Goal: Information Seeking & Learning: Learn about a topic

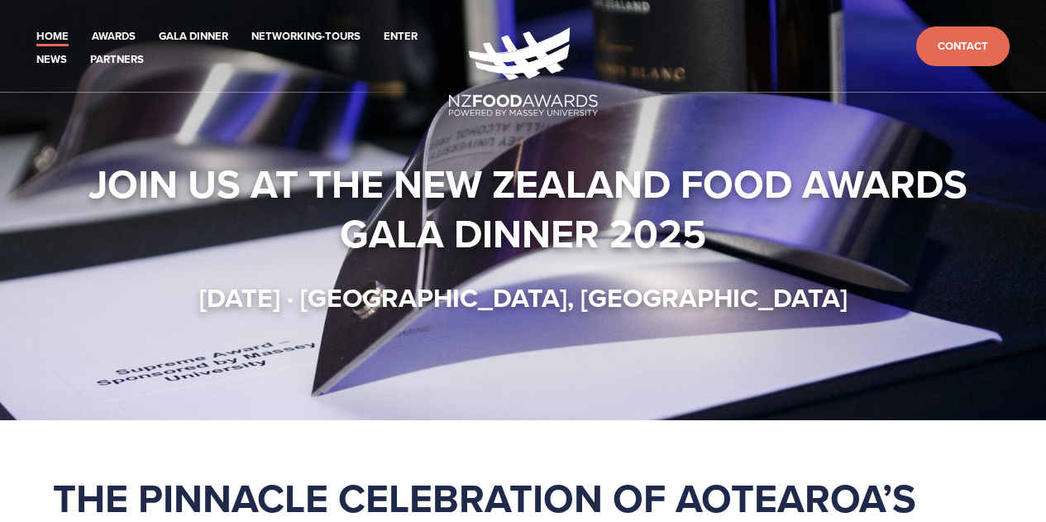
drag, startPoint x: 0, startPoint y: 0, endPoint x: 67, endPoint y: 209, distance: 219.7
click at [67, 209] on h1 "Join us at the New Zealand Food Awards Gala Dinner 2025" at bounding box center [523, 208] width 940 height 99
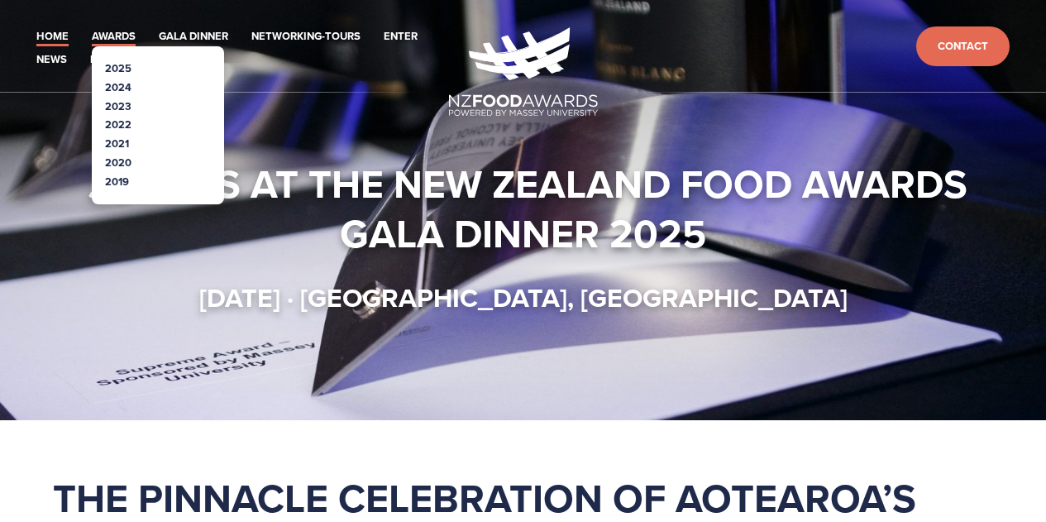
click at [123, 37] on link "Awards" at bounding box center [114, 36] width 44 height 19
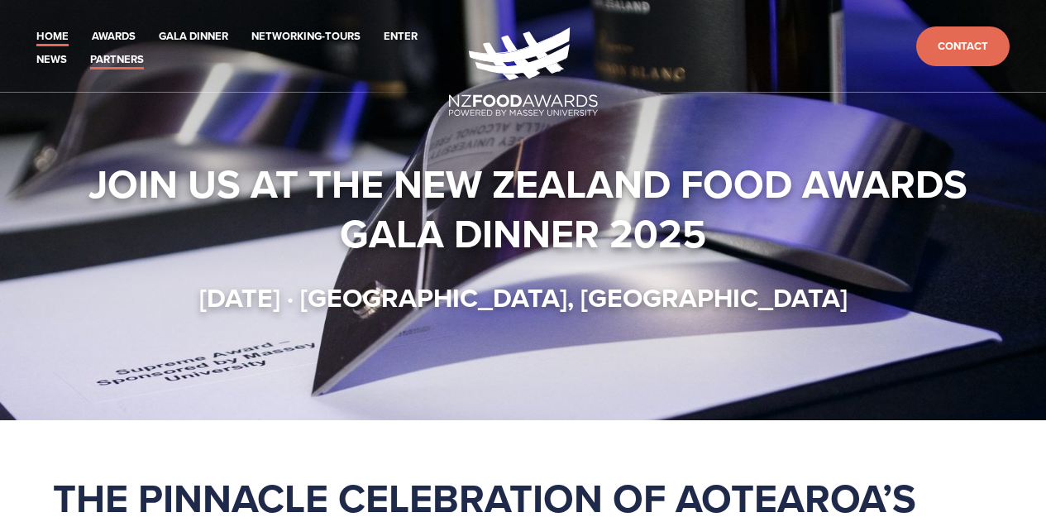
click at [127, 63] on link "Partners" at bounding box center [117, 59] width 54 height 19
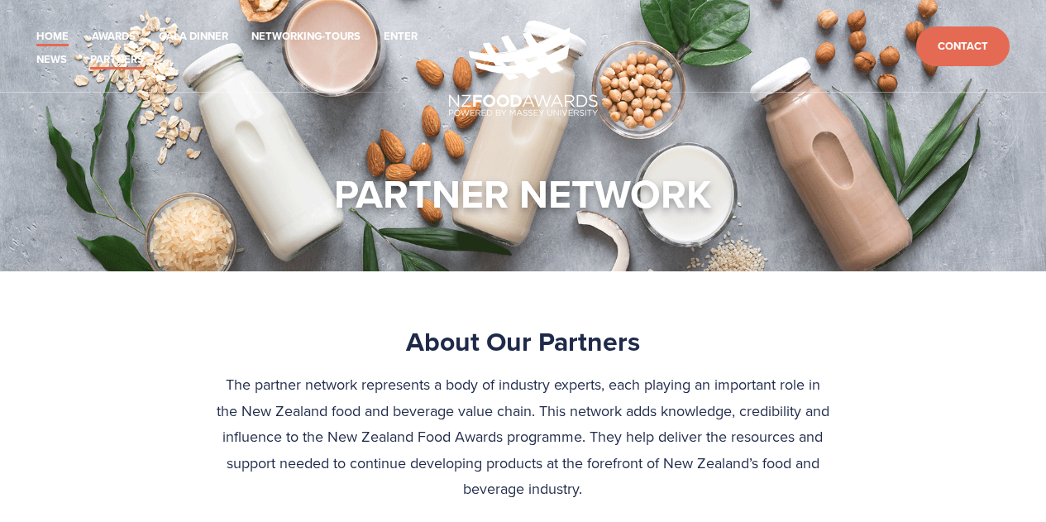
click at [56, 28] on link "Home" at bounding box center [52, 36] width 32 height 19
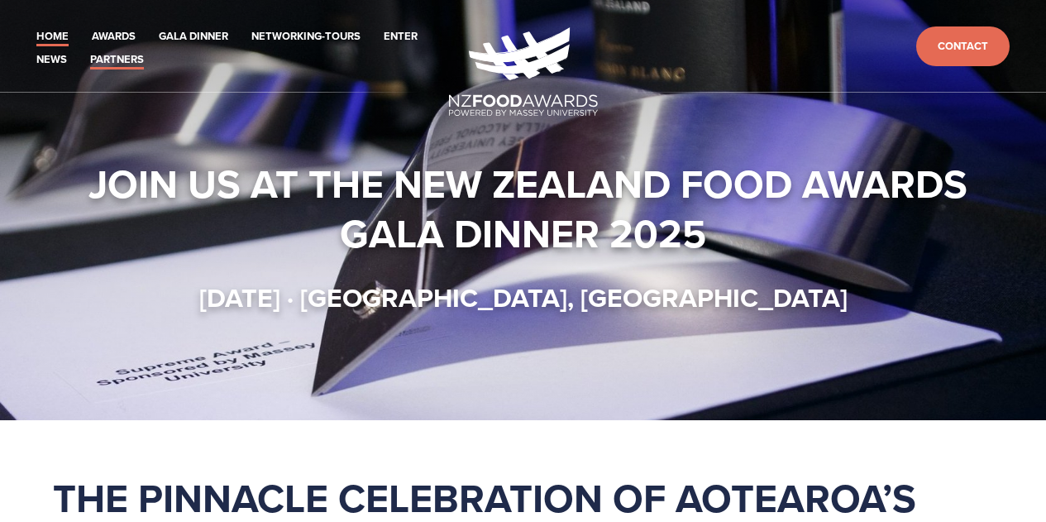
click at [125, 67] on link "Partners" at bounding box center [117, 59] width 54 height 19
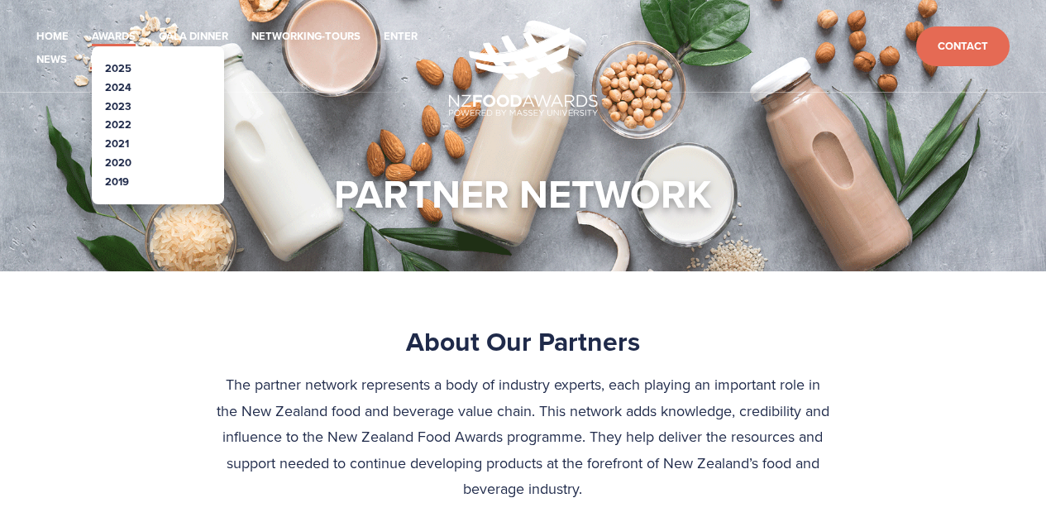
click at [125, 31] on link "Awards" at bounding box center [114, 36] width 44 height 19
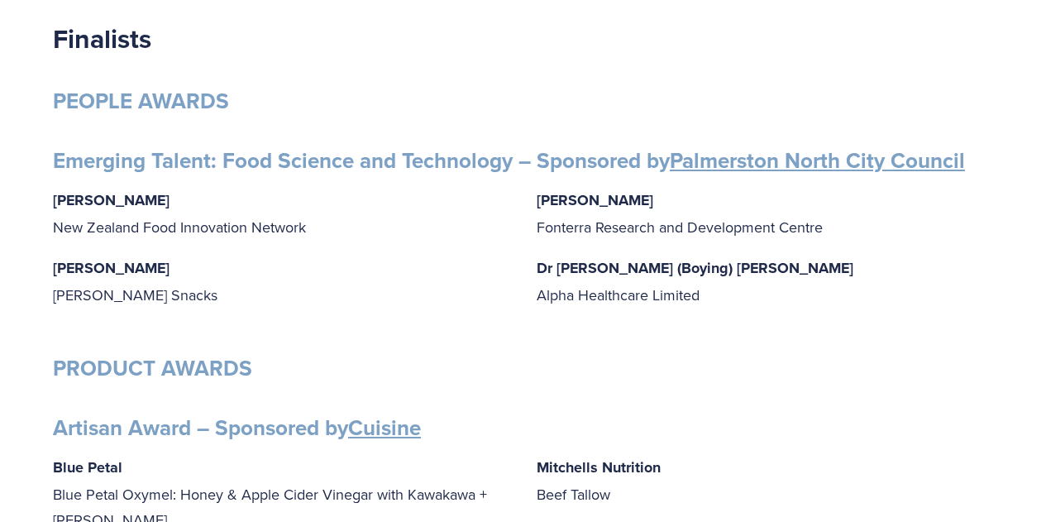
scroll to position [248, 0]
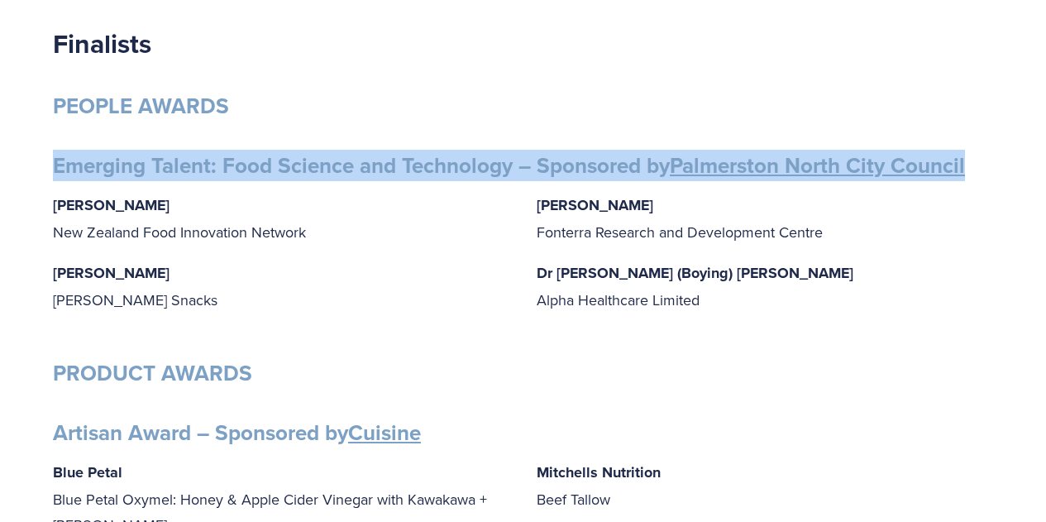
drag, startPoint x: 54, startPoint y: 161, endPoint x: 966, endPoint y: 166, distance: 912.4
click at [974, 163] on h3 "Emerging Talent: Food Science and Technology – Sponsored by Palmerston North Ci…" at bounding box center [523, 165] width 940 height 27
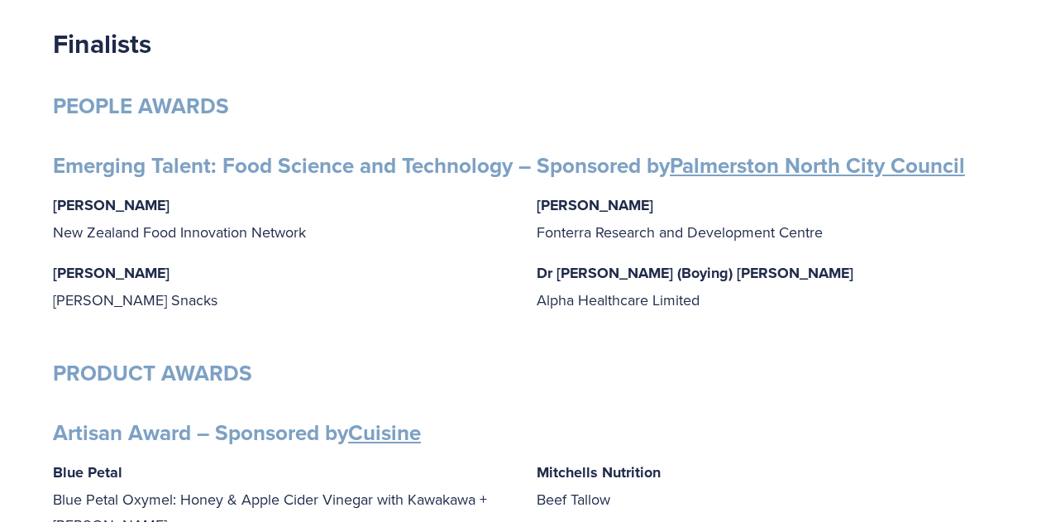
drag, startPoint x: 816, startPoint y: 170, endPoint x: 322, endPoint y: 184, distance: 494.0
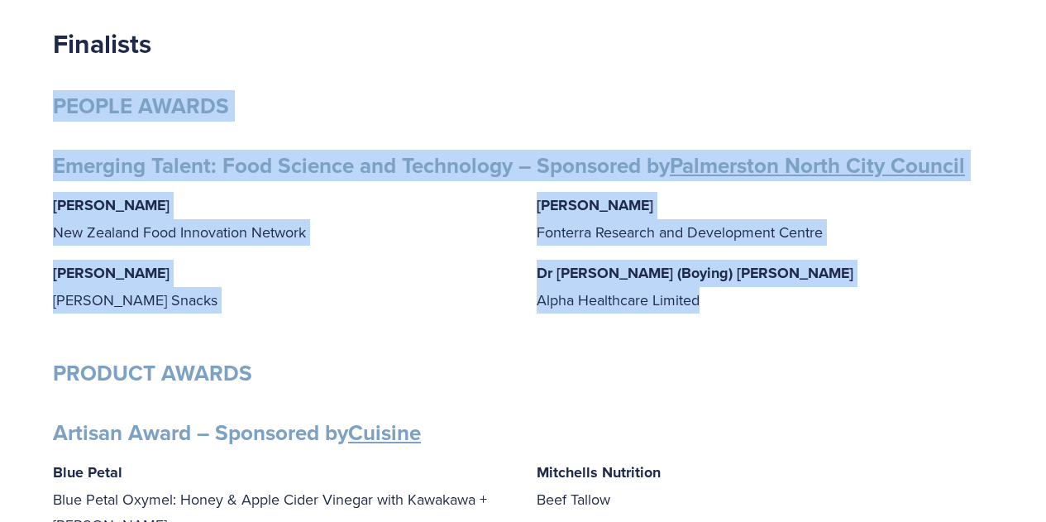
drag, startPoint x: 26, startPoint y: 62, endPoint x: 836, endPoint y: 321, distance: 851.0
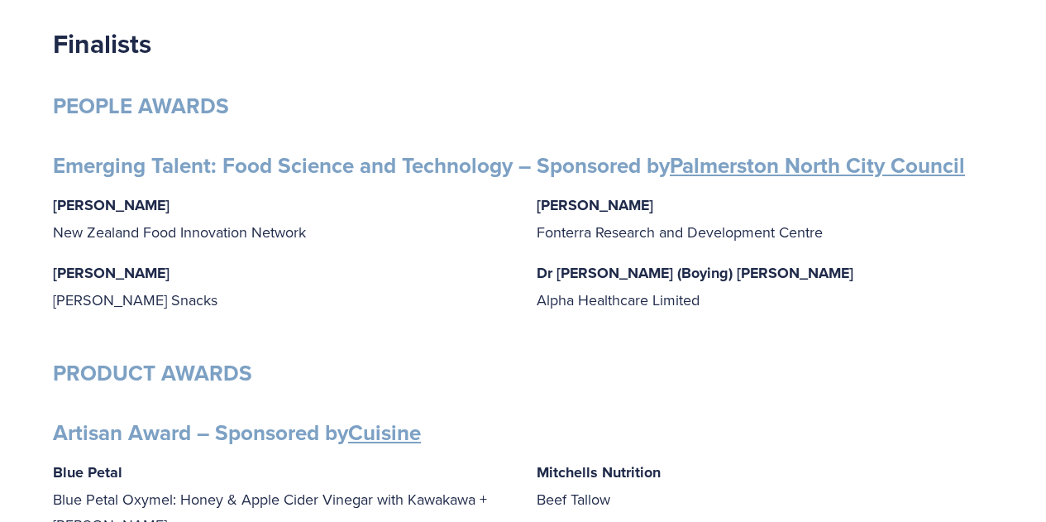
click at [882, 372] on h3 "PRODUCT AWARDS" at bounding box center [523, 373] width 940 height 27
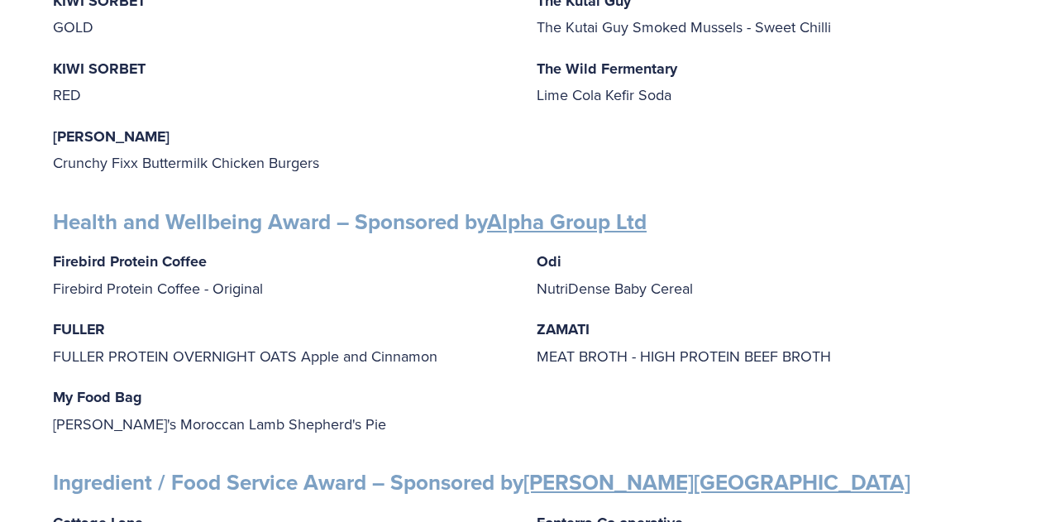
scroll to position [1489, 0]
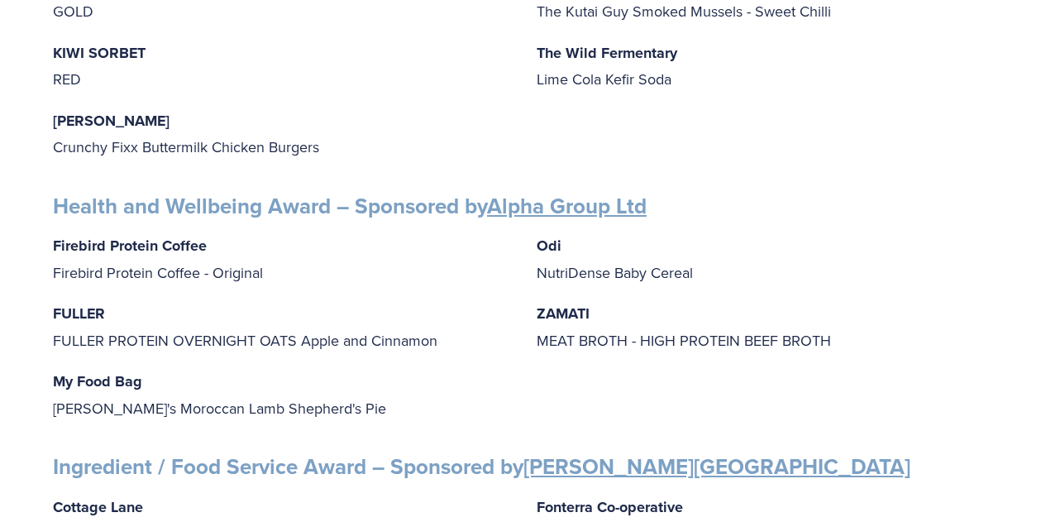
drag, startPoint x: 473, startPoint y: 289, endPoint x: 321, endPoint y: 247, distance: 157.7
click at [259, 246] on p "Firebird Protein Coffee Firebird Protein Coffee - Original" at bounding box center [281, 258] width 457 height 53
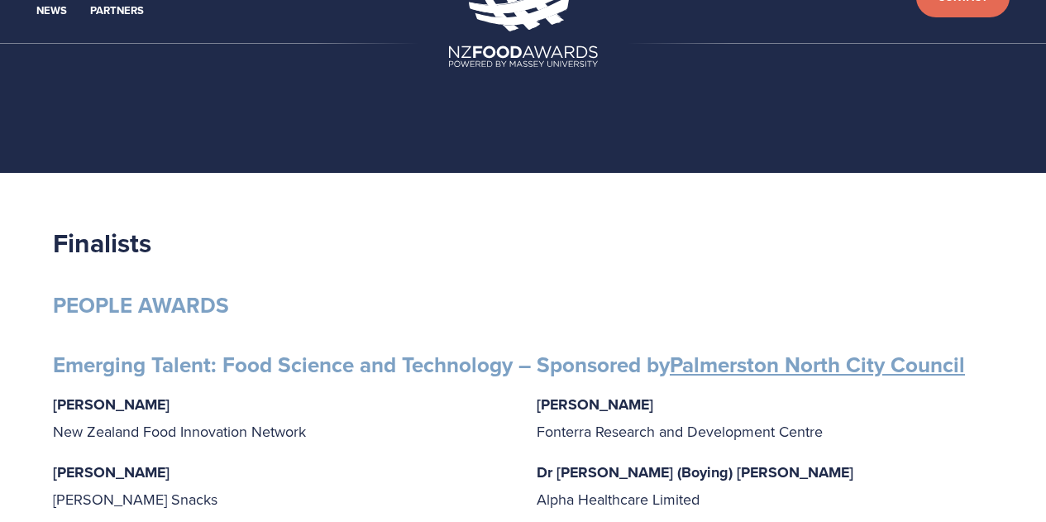
scroll to position [0, 0]
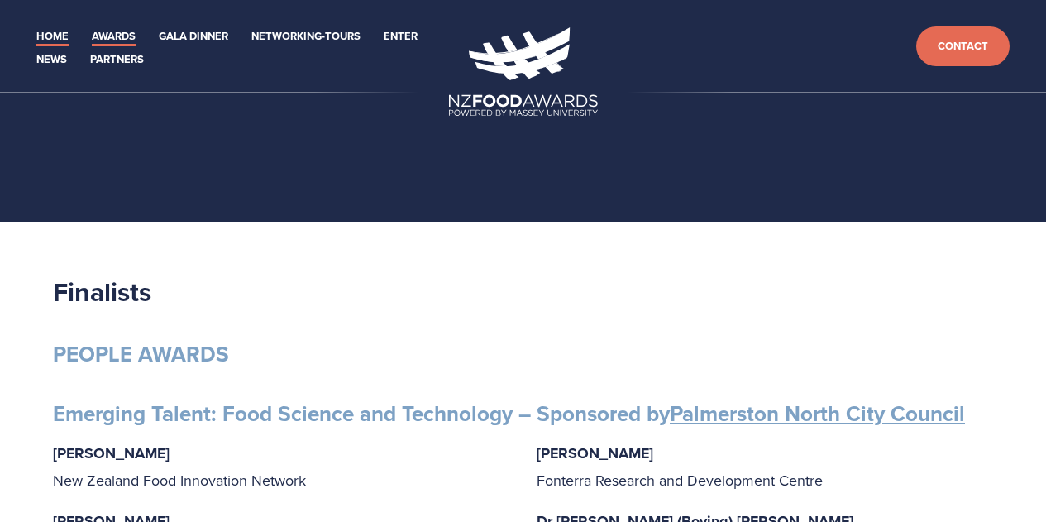
click at [60, 36] on link "Home" at bounding box center [52, 36] width 32 height 19
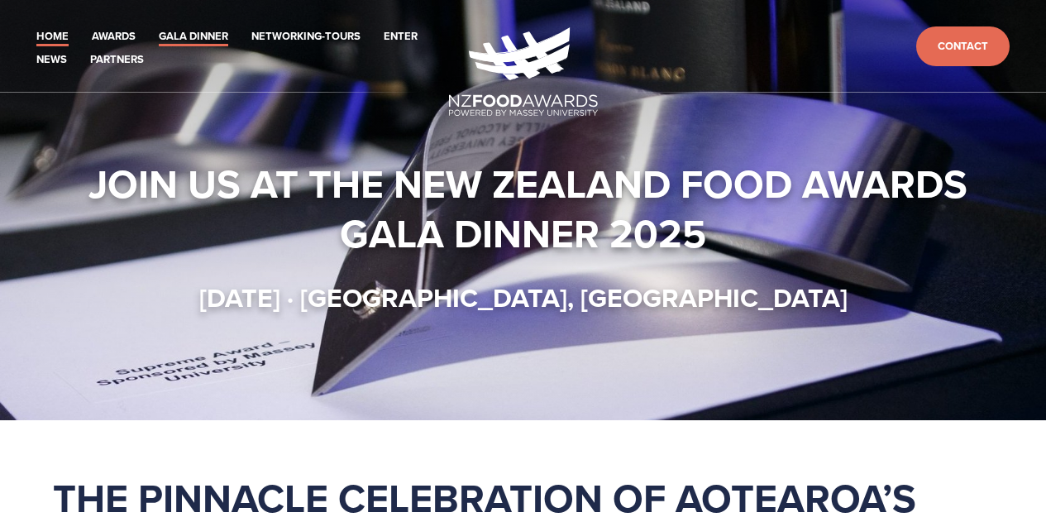
click at [174, 40] on link "Gala Dinner" at bounding box center [193, 36] width 69 height 19
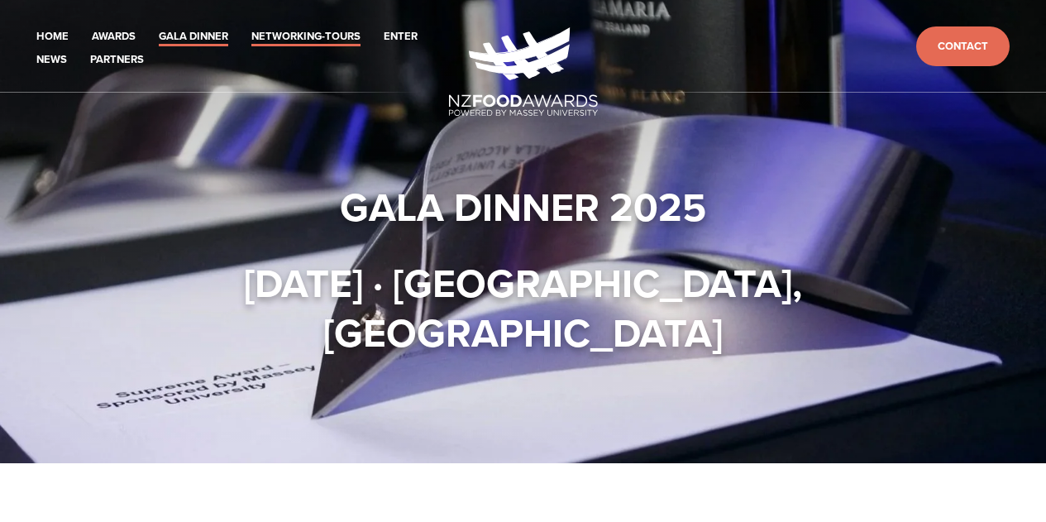
click at [305, 40] on link "Networking-Tours" at bounding box center [305, 36] width 109 height 19
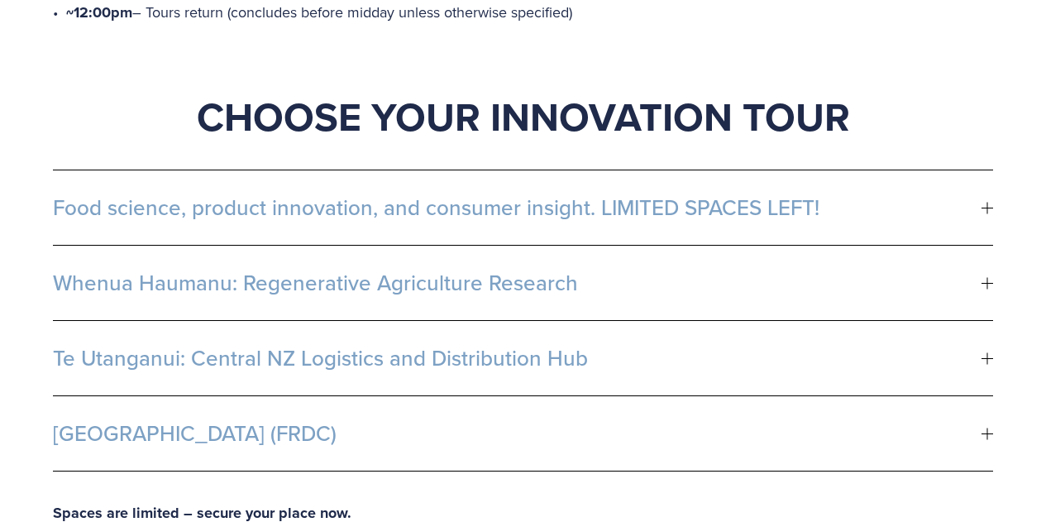
scroll to position [993, 0]
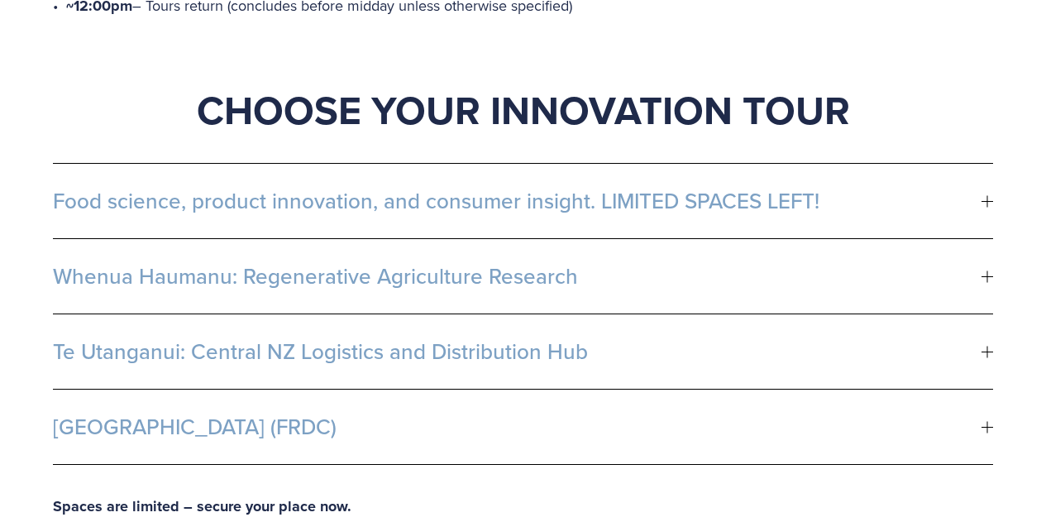
click at [759, 339] on span "Te Utanganui: Central NZ Logistics and Distribution Hub" at bounding box center [517, 351] width 929 height 25
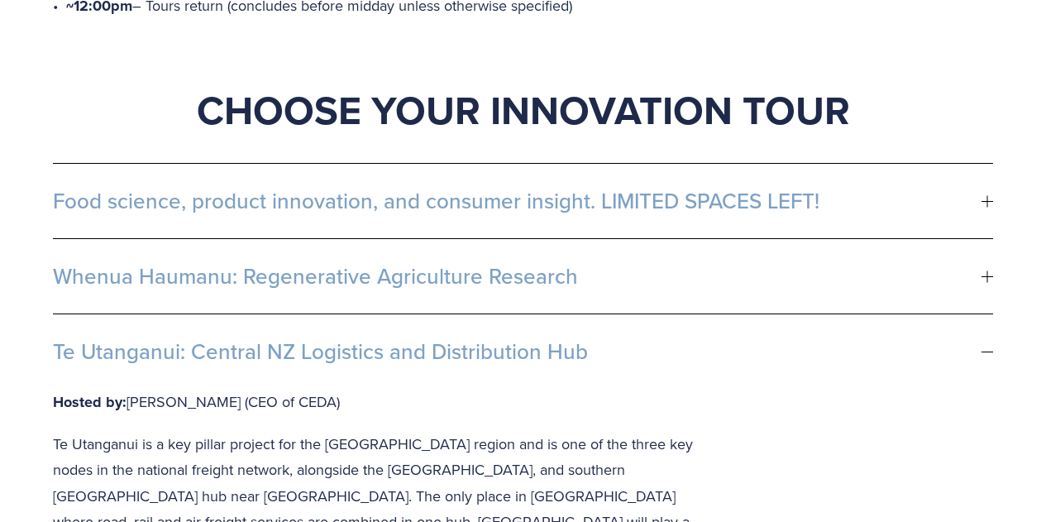
click at [759, 339] on span "Te Utanganui: Central NZ Logistics and Distribution Hub" at bounding box center [517, 351] width 929 height 25
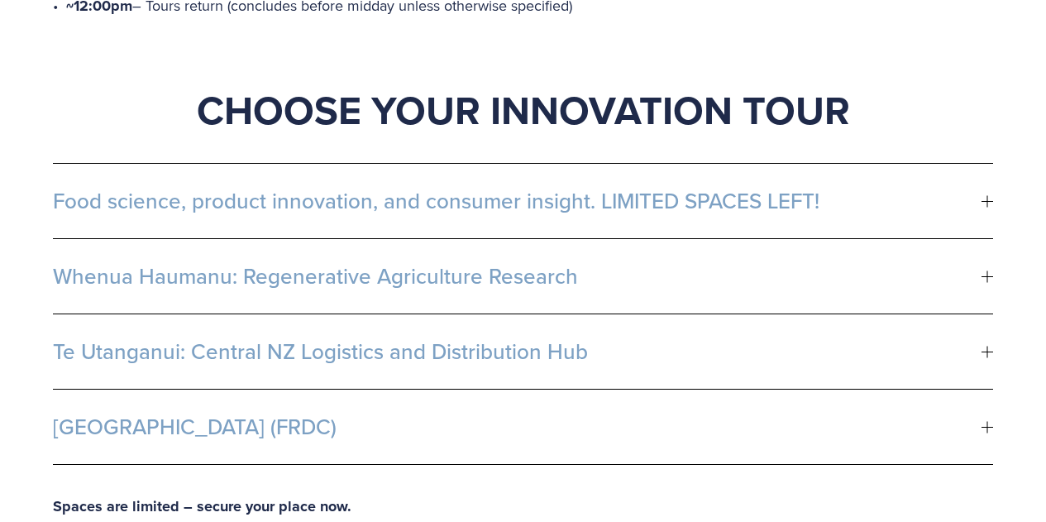
click at [762, 256] on button "Whenua Haumanu: Regenerative Agriculture Research" at bounding box center [523, 276] width 940 height 74
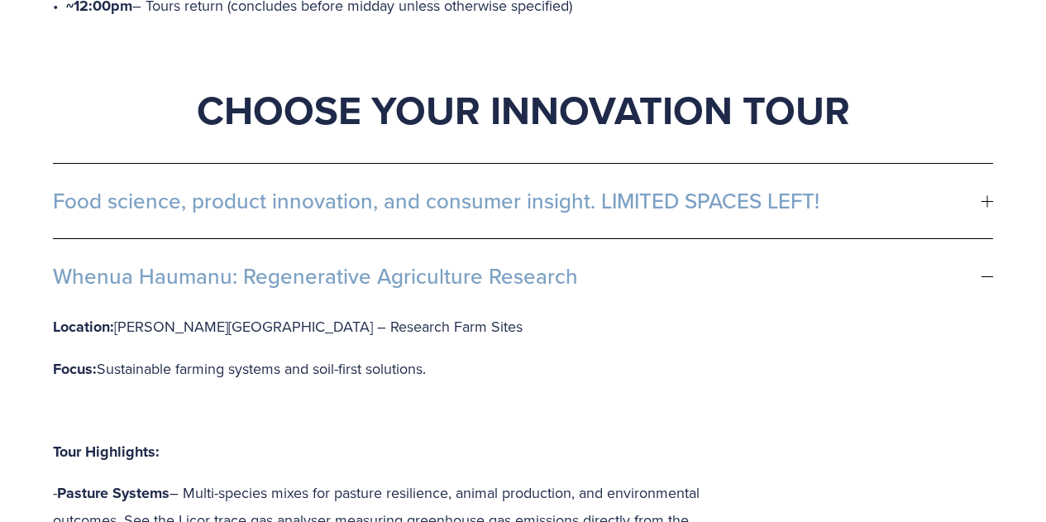
click at [762, 256] on button "Whenua Haumanu: Regenerative Agriculture Research" at bounding box center [523, 276] width 940 height 74
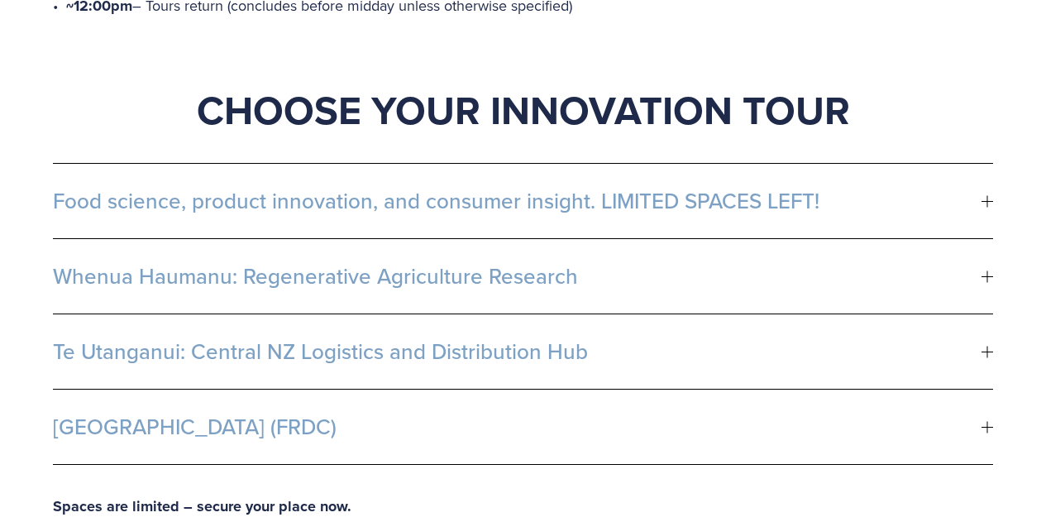
click at [745, 166] on button "Food science, product innovation, and consumer insight. LIMITED SPACES LEFT!" at bounding box center [523, 201] width 940 height 74
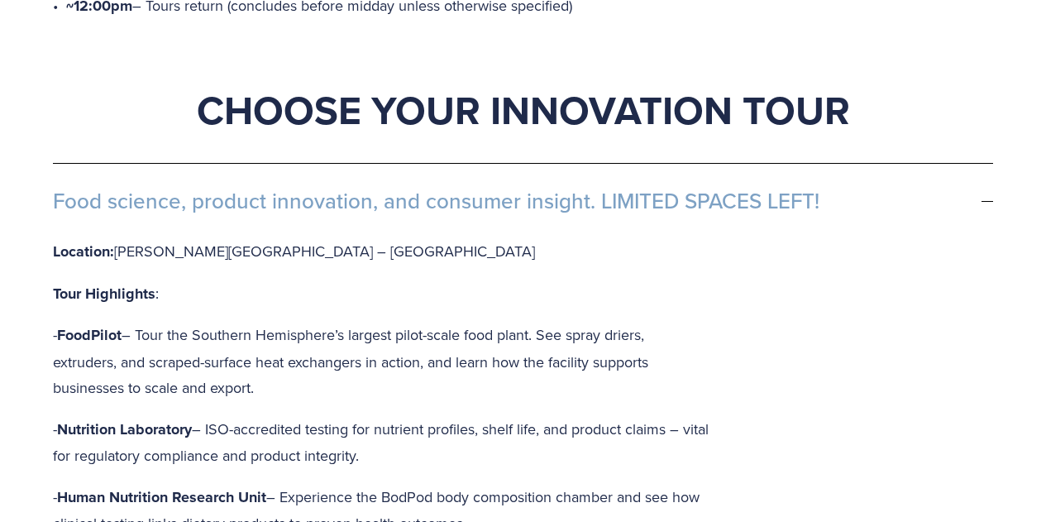
click at [745, 168] on button "Food science, product innovation, and consumer insight. LIMITED SPACES LEFT!" at bounding box center [523, 201] width 940 height 74
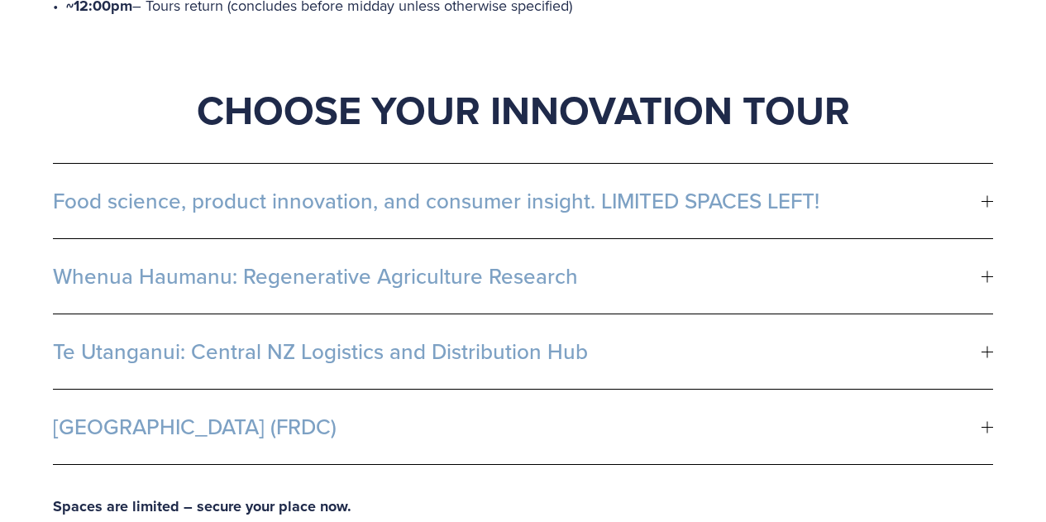
click at [573, 314] on button "Te Utanganui: Central NZ Logistics and Distribution Hub" at bounding box center [523, 351] width 940 height 74
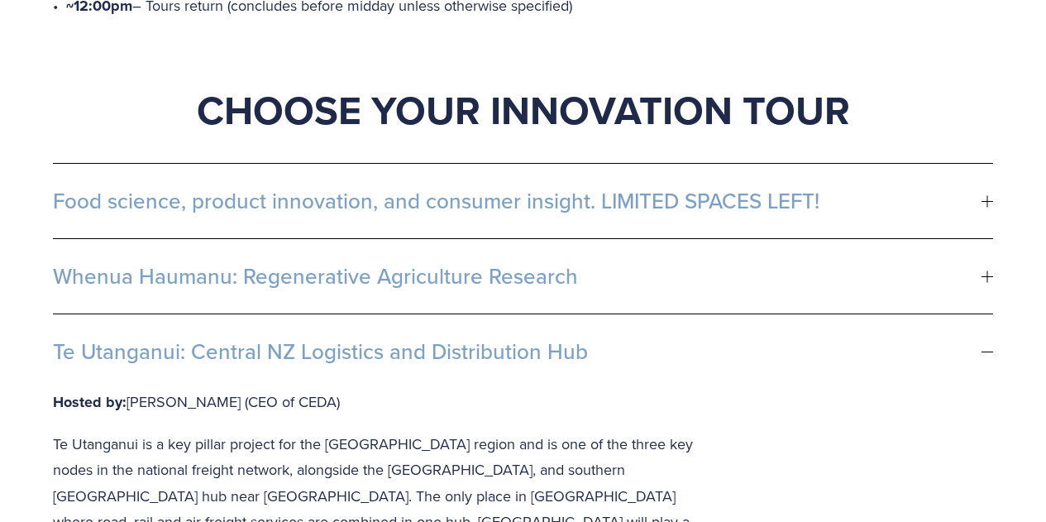
click at [579, 339] on span "Te Utanganui: Central NZ Logistics and Distribution Hub" at bounding box center [517, 351] width 929 height 25
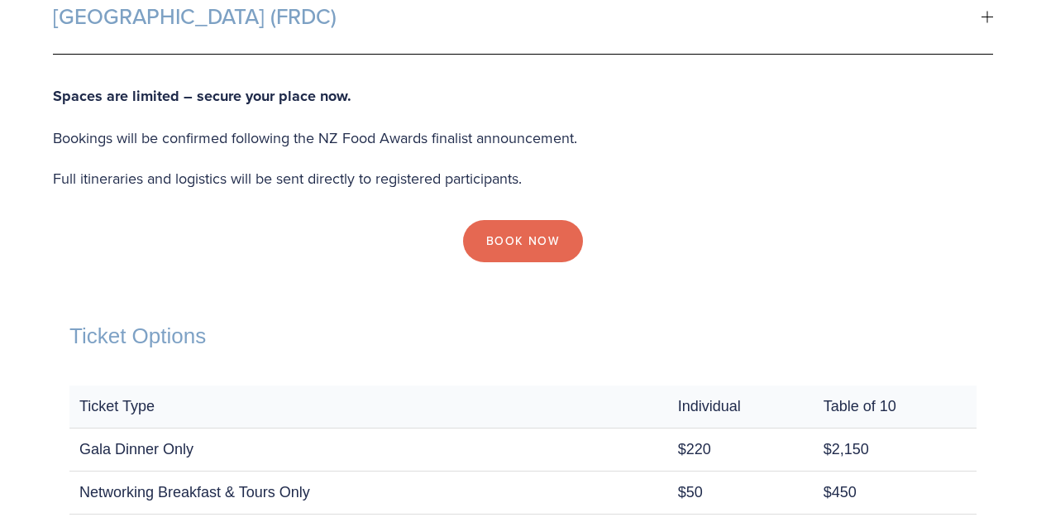
scroll to position [1406, 0]
